Goal: Task Accomplishment & Management: Complete application form

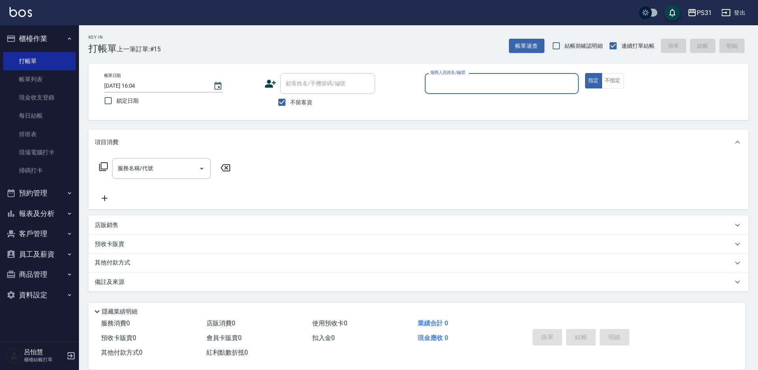
click at [451, 82] on input "服務人員姓名/編號" at bounding box center [501, 84] width 147 height 14
type input "JOJO-9"
type button "true"
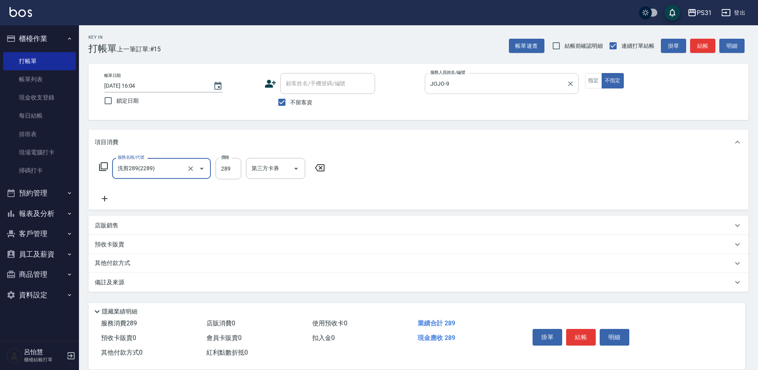
type input "洗剪289(2289)"
type input "豆豆-43"
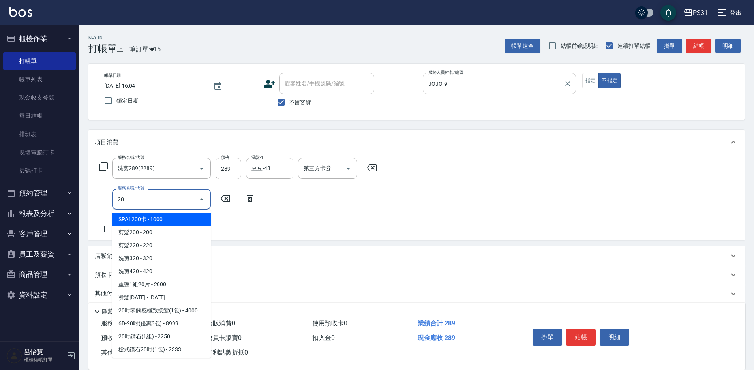
type input "2"
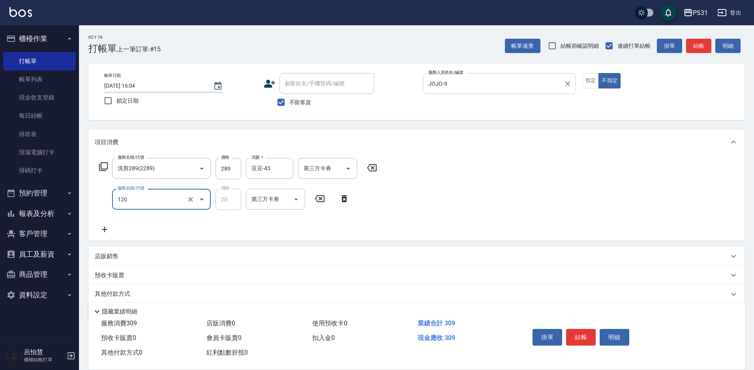
type input "潤絲(120)"
click at [272, 206] on div "其他-1" at bounding box center [269, 199] width 47 height 21
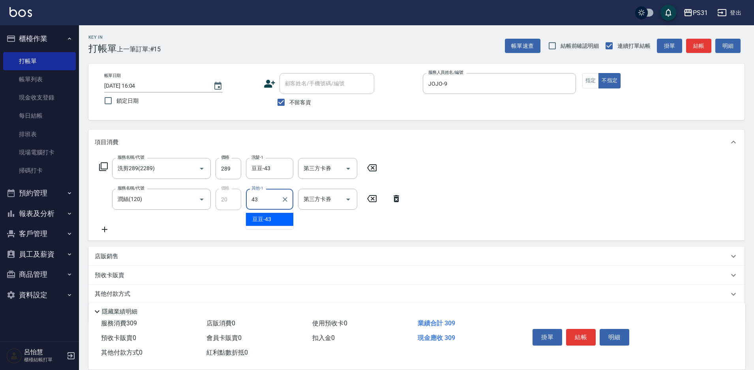
type input "豆豆-43"
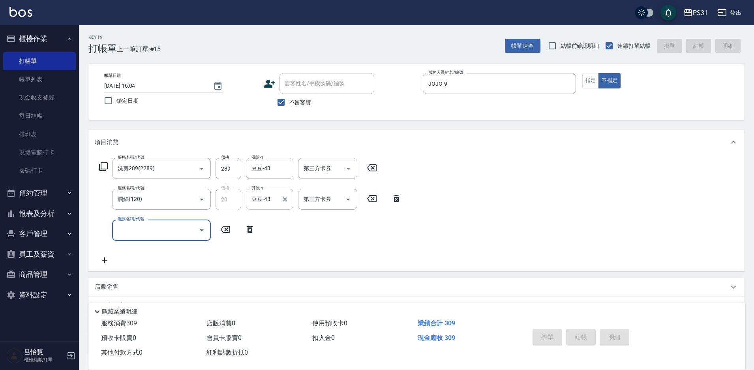
type input "[DATE] 17:47"
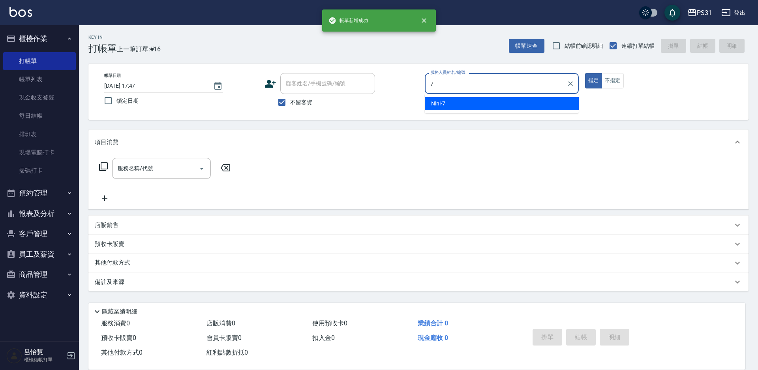
type input "Nini-7"
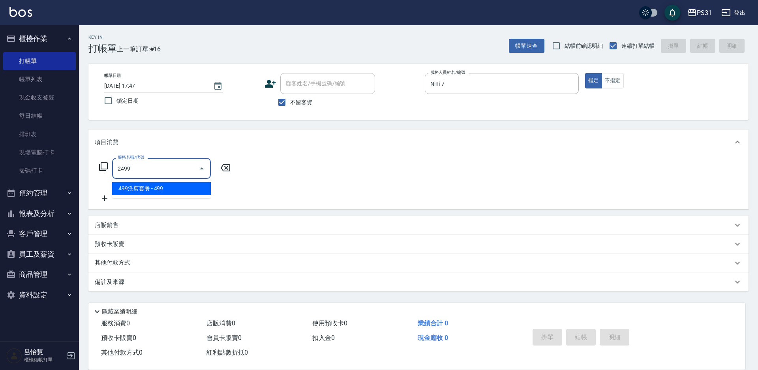
type input "499洗剪套餐(2499)"
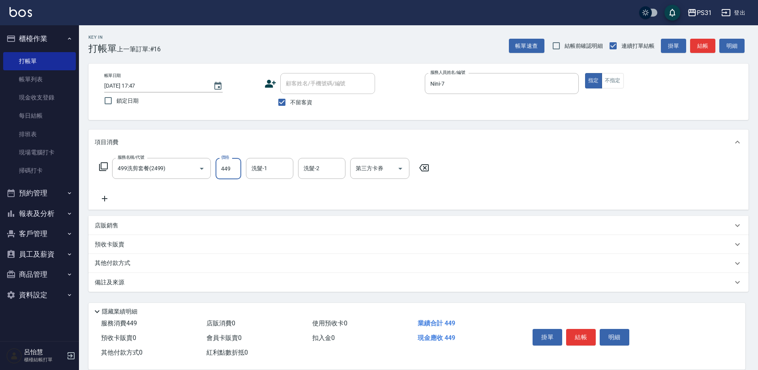
type input "449"
type input "[PERSON_NAME]-21"
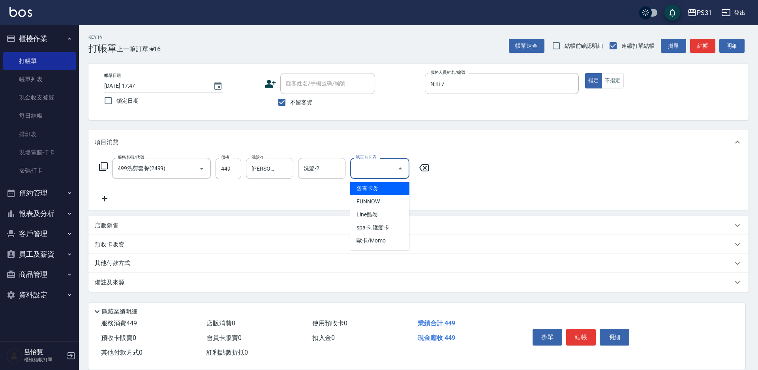
type input "舊有卡券"
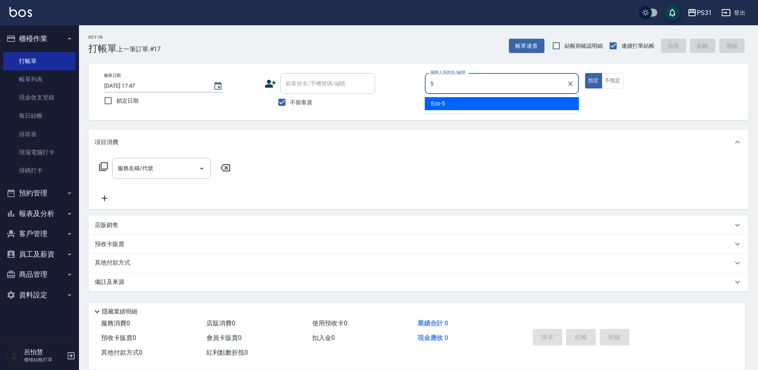
type input "Eco-5"
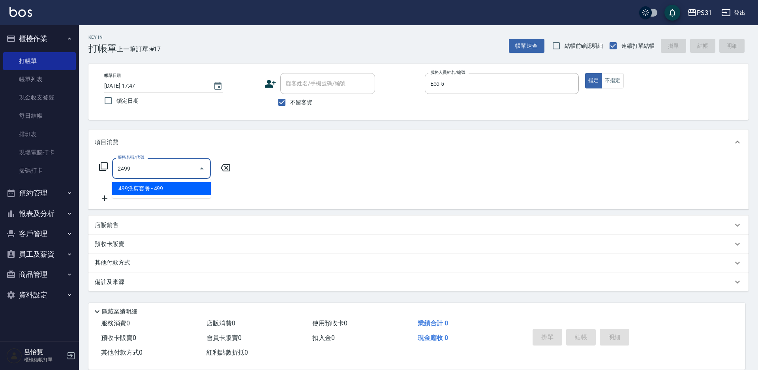
type input "499洗剪套餐(2499)"
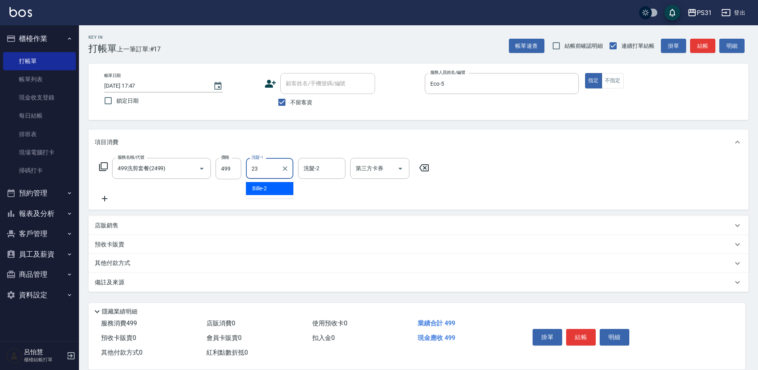
type input "羊羊-23"
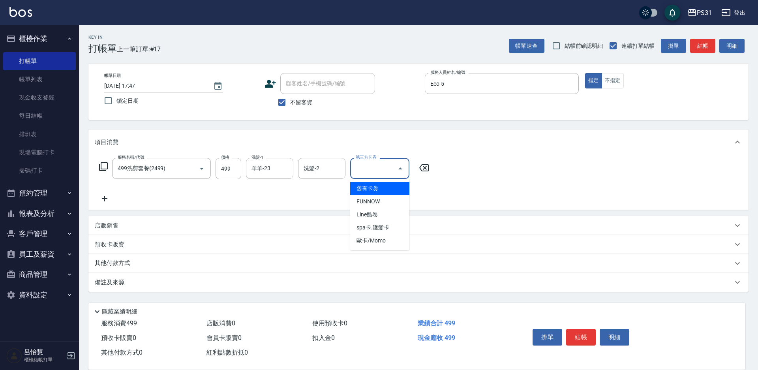
type input "舊有卡券"
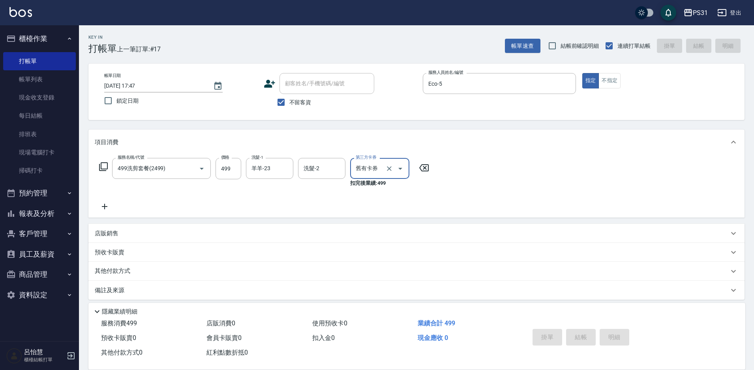
type input "[DATE] 17:48"
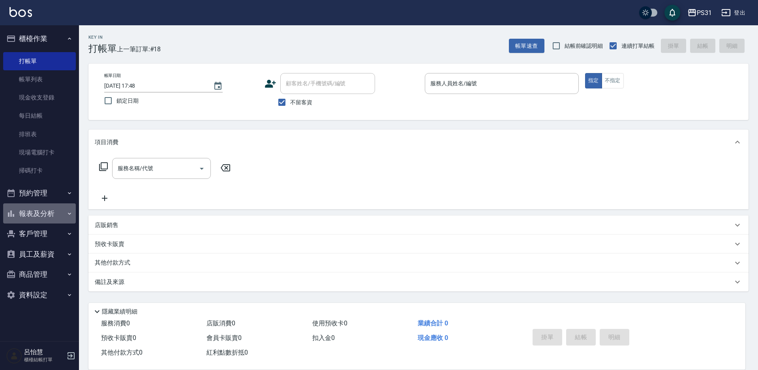
click at [46, 215] on button "報表及分析" at bounding box center [39, 213] width 73 height 21
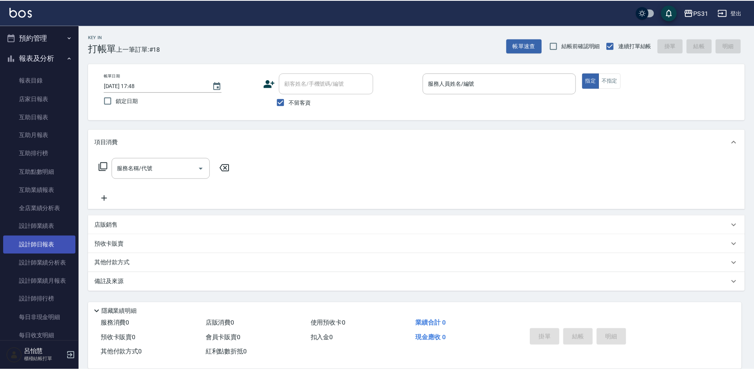
scroll to position [158, 0]
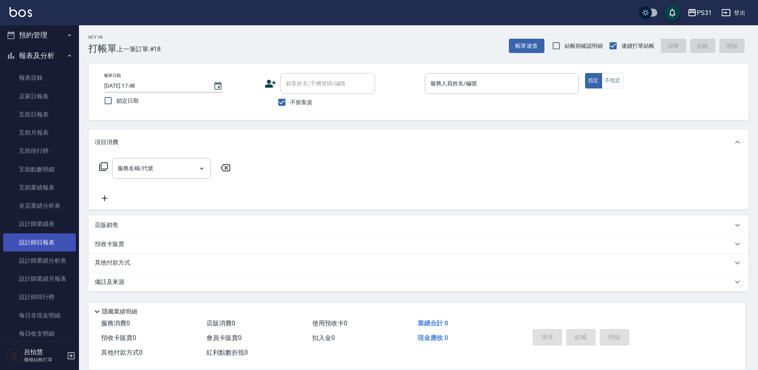
click at [54, 239] on link "設計師日報表" at bounding box center [39, 242] width 73 height 18
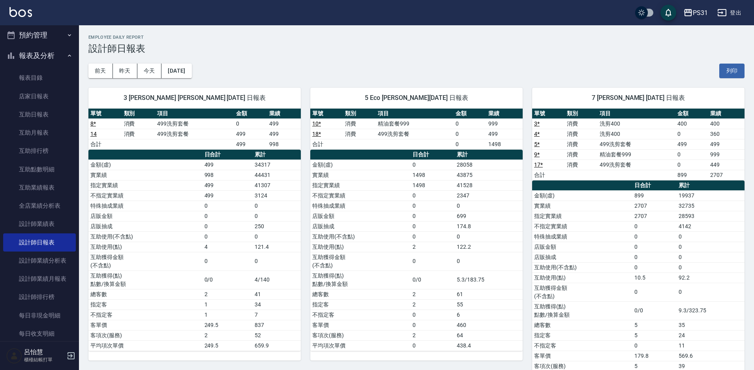
click at [40, 55] on button "報表及分析" at bounding box center [39, 55] width 73 height 21
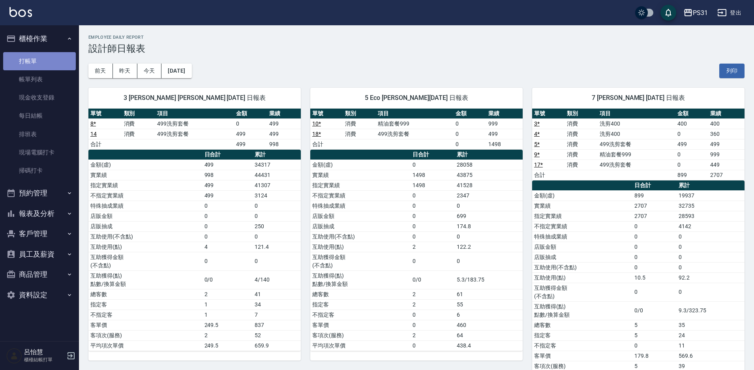
click at [37, 65] on link "打帳單" at bounding box center [39, 61] width 73 height 18
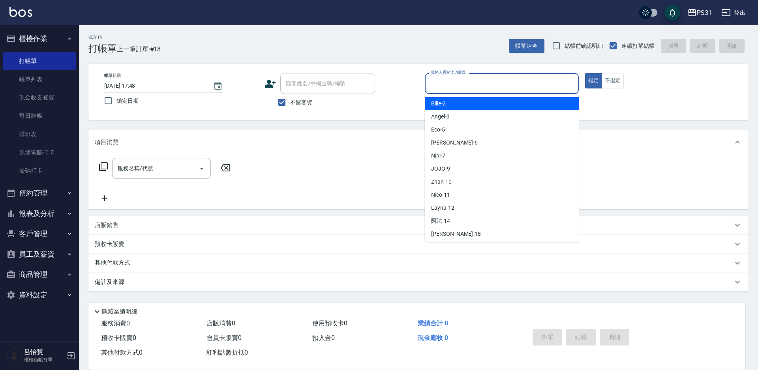
click at [469, 88] on input "服務人員姓名/編號" at bounding box center [501, 84] width 147 height 14
type input "5"
type button "true"
type input "Eco-5"
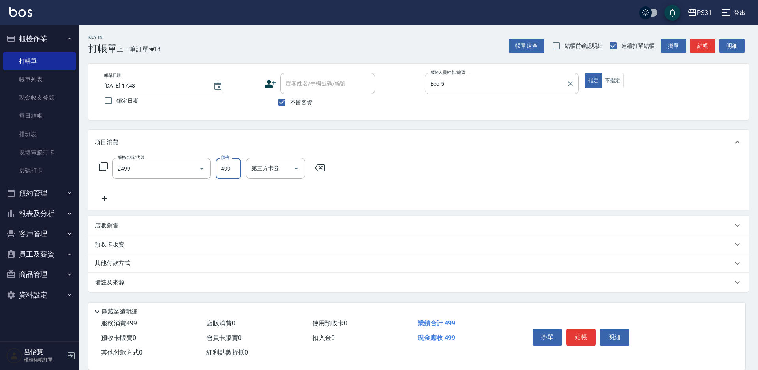
type input "499洗剪套餐(2499)"
type input "羊羊-23"
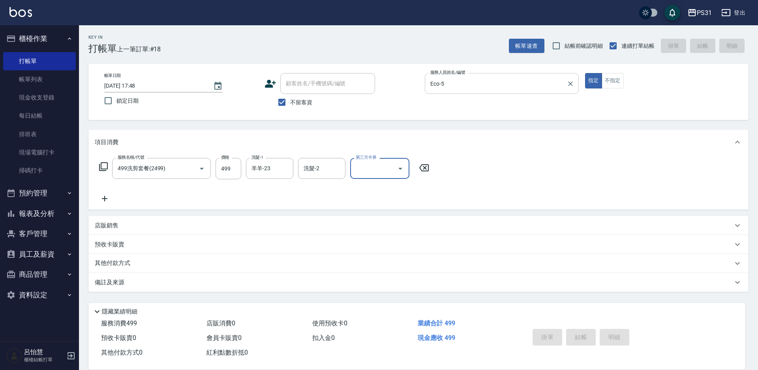
type input "[DATE] 18:16"
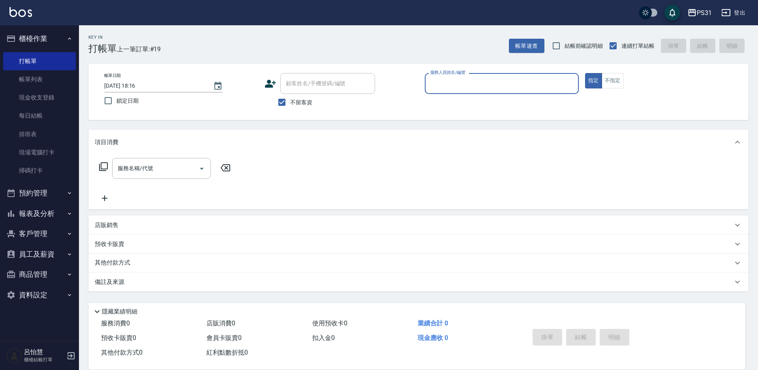
click at [463, 87] on input "服務人員姓名/編號" at bounding box center [501, 84] width 147 height 14
type input "[PERSON_NAME]-3"
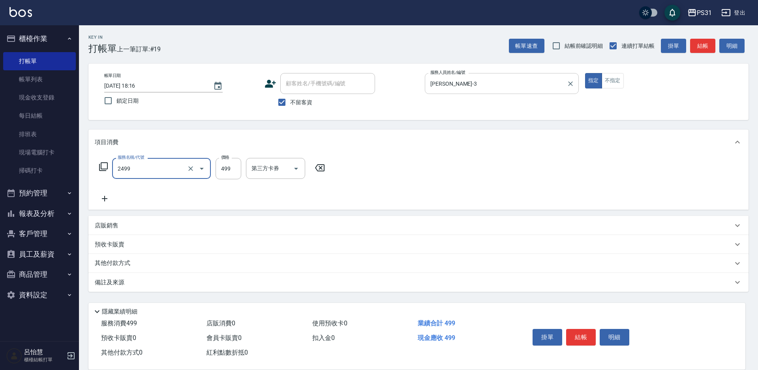
type input "499洗剪套餐(2499)"
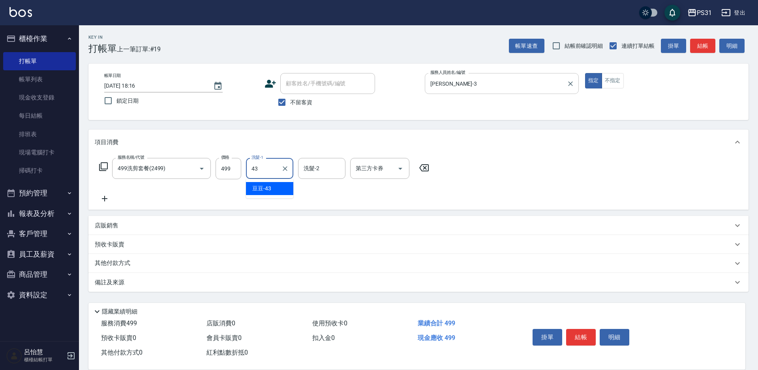
type input "豆豆-43"
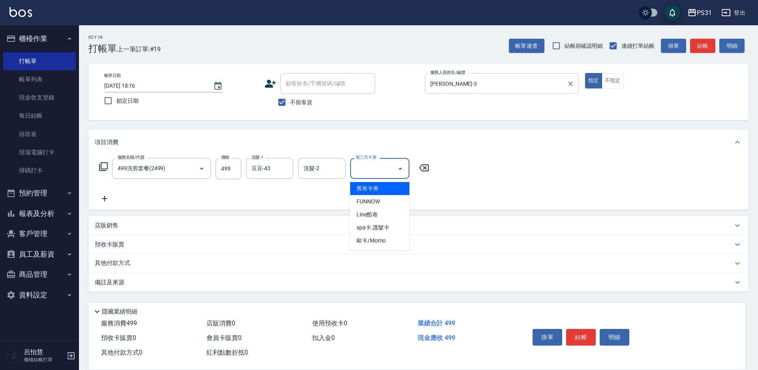
type input "舊有卡券"
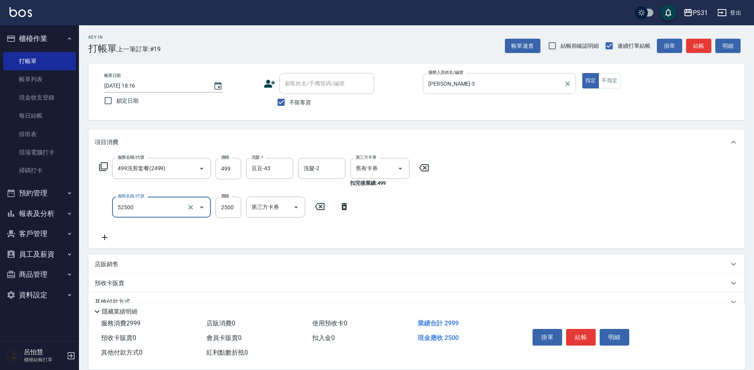
type input "極光護髮(52500)"
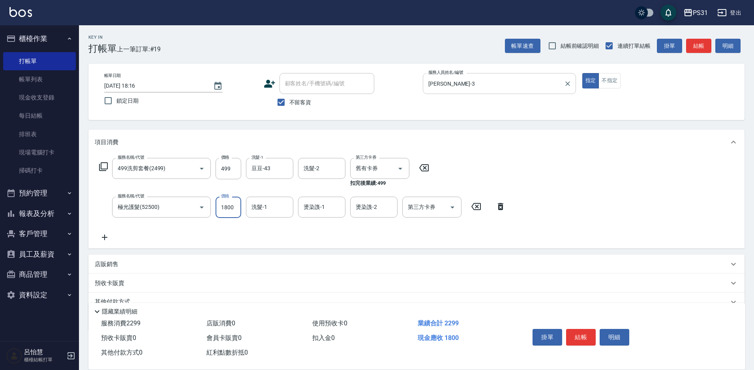
type input "1800"
type input "[PERSON_NAME]-21"
type input "羊羊-23"
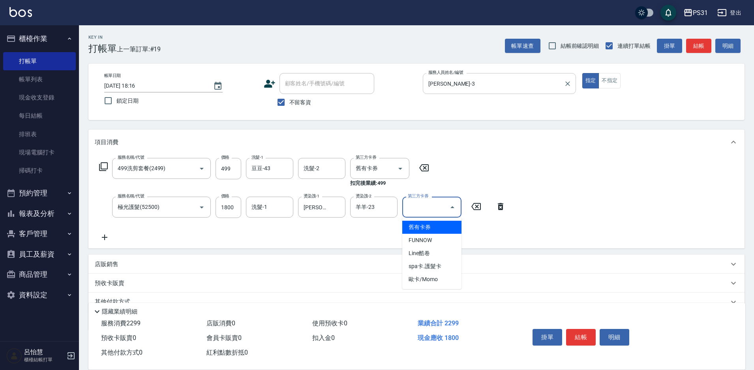
type input "舊有卡券"
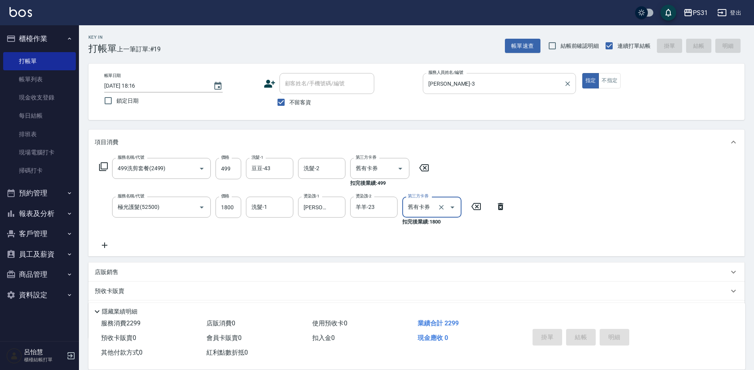
type input "[DATE] 18:25"
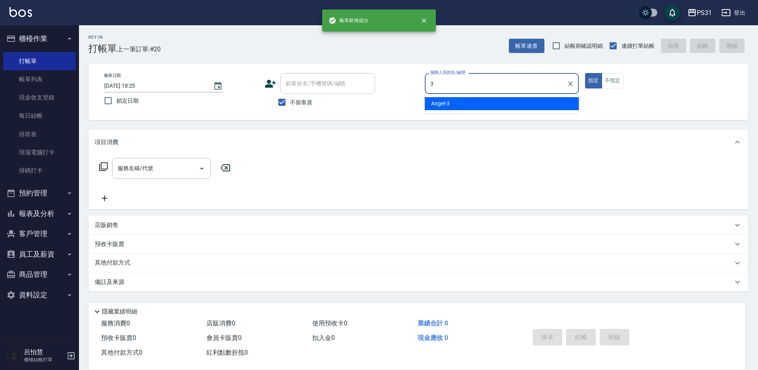
type input "[PERSON_NAME]-3"
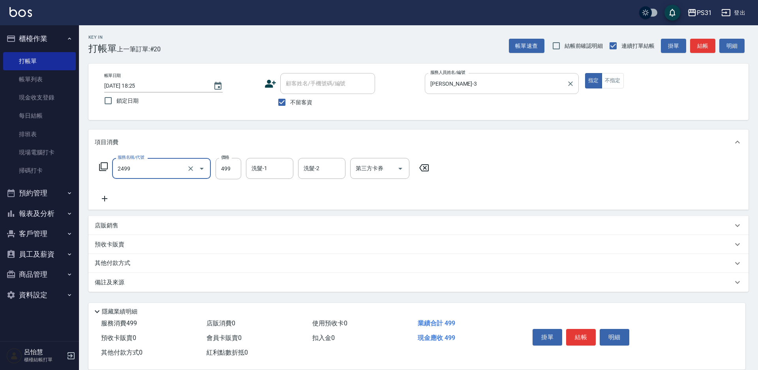
type input "499洗剪套餐(2499)"
type input "313"
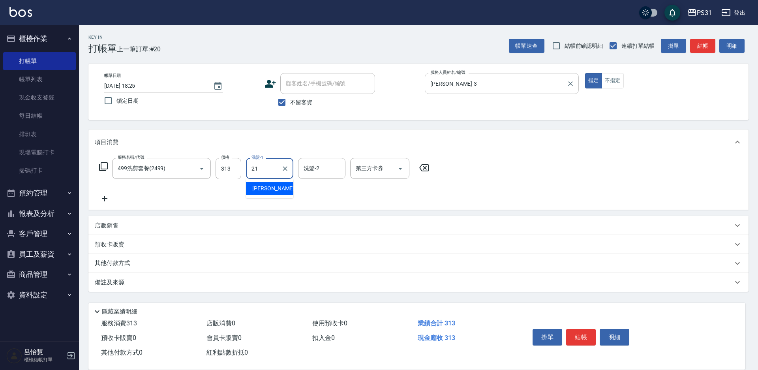
type input "[PERSON_NAME]-21"
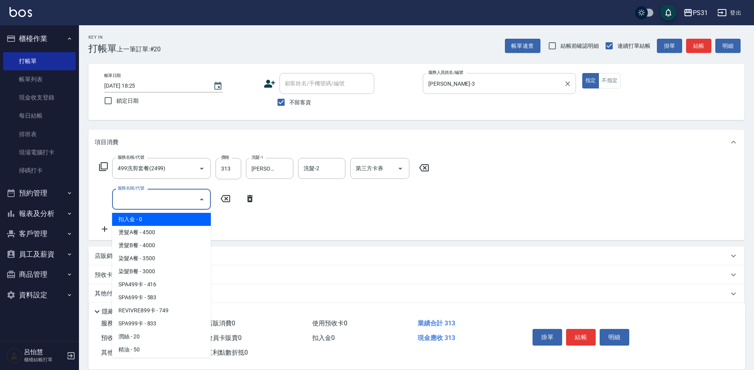
type input "扣入金(+)"
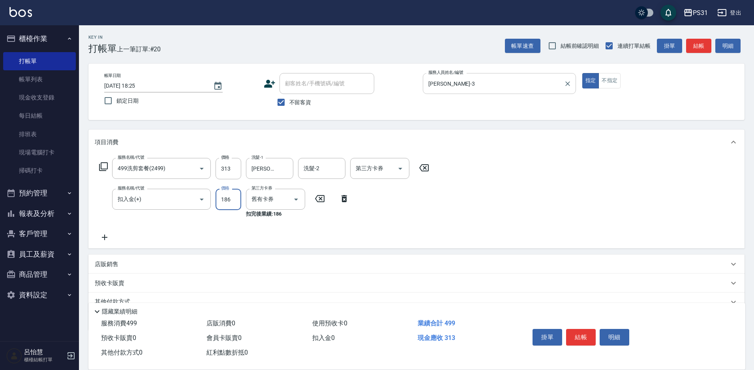
type input "186"
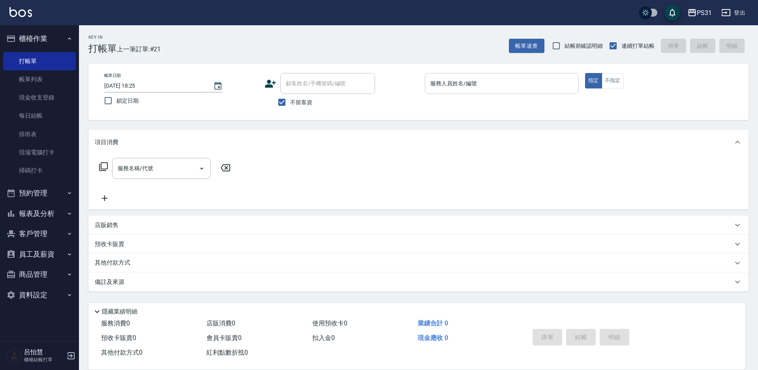
click at [494, 88] on input "服務人員姓名/編號" at bounding box center [501, 84] width 147 height 14
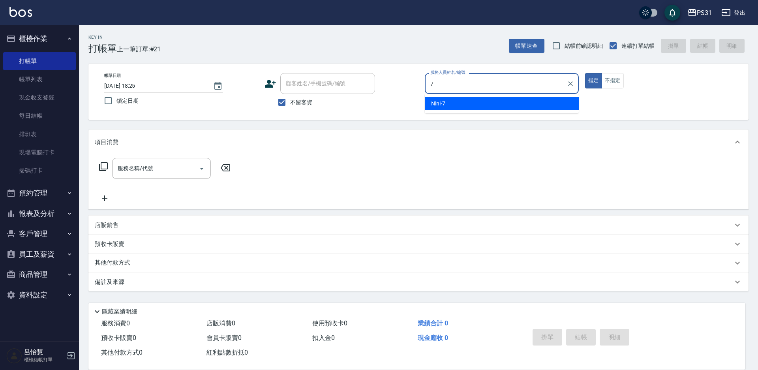
type input "Nini-7"
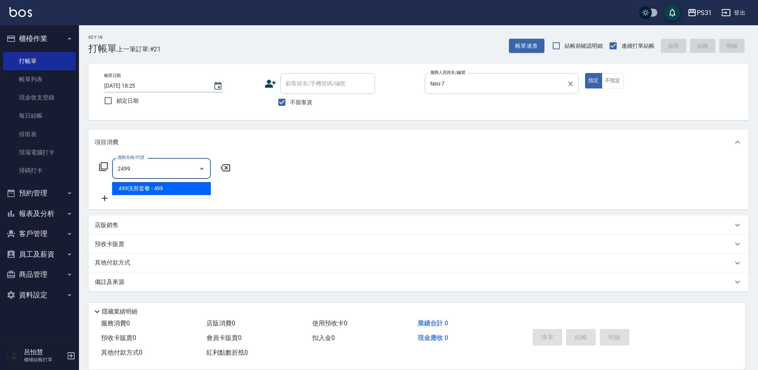
type input "499洗剪套餐(2499)"
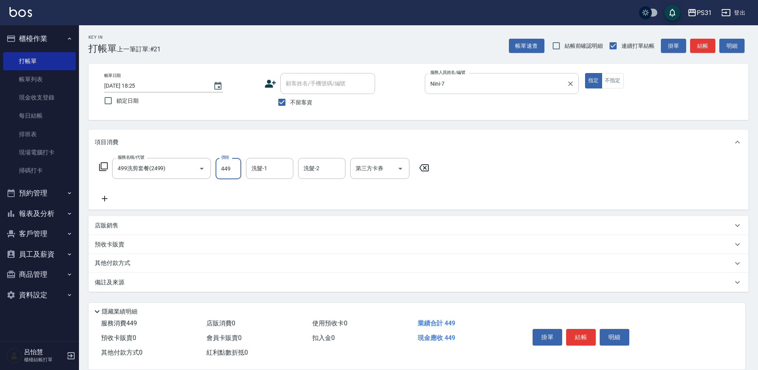
type input "449"
type input "豆豆-43"
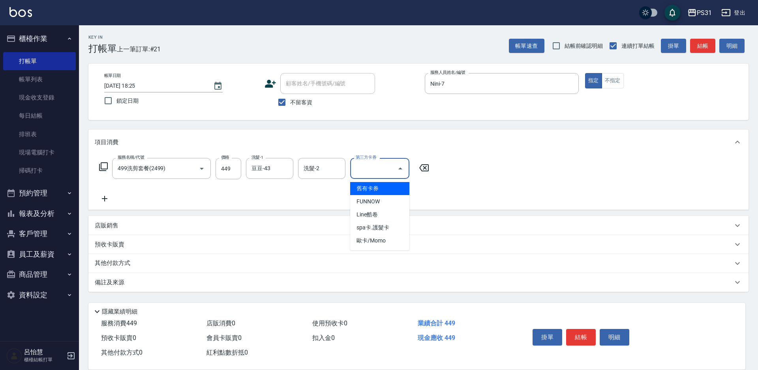
type input "舊有卡券"
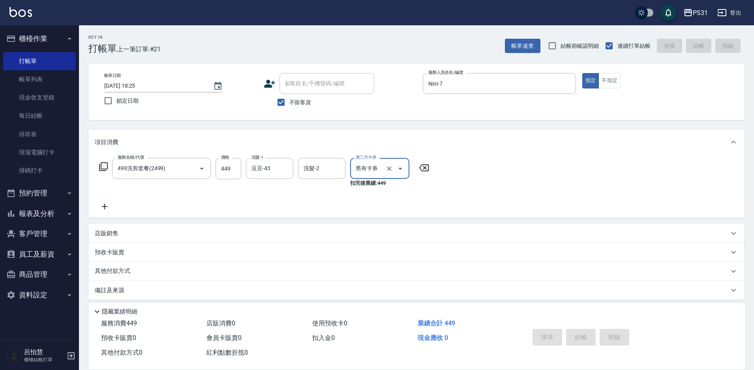
type input "[DATE] 18:28"
